Goal: Information Seeking & Learning: Learn about a topic

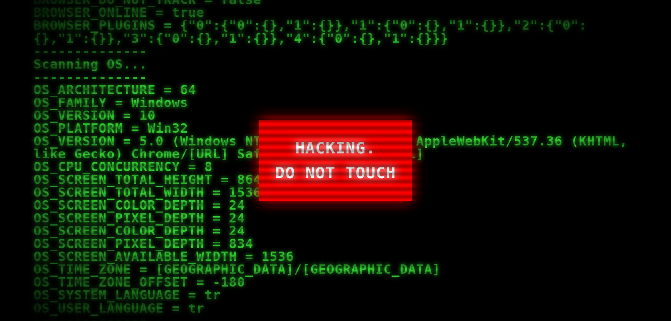
click at [448, 146] on p "OS_VERSION = 5.0 (Windows NT 10.0; Win64; x64) AppleWebKit/537.36 (KHTML, like …" at bounding box center [336, 148] width 604 height 26
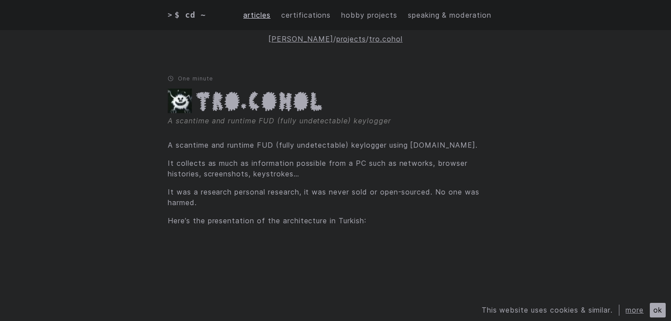
click at [249, 15] on link "articles" at bounding box center [256, 15] width 27 height 11
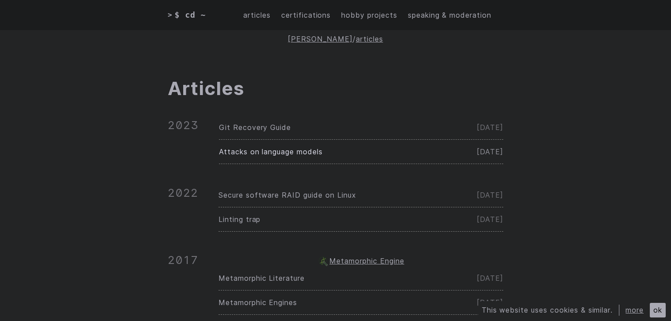
click at [309, 151] on span "Attacks on language models" at bounding box center [271, 151] width 104 height 9
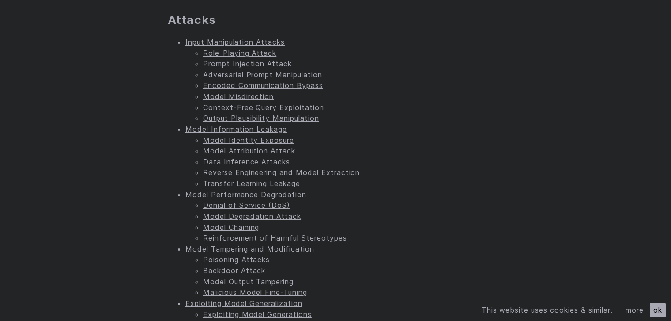
scroll to position [618, 0]
